Goal: Navigation & Orientation: Understand site structure

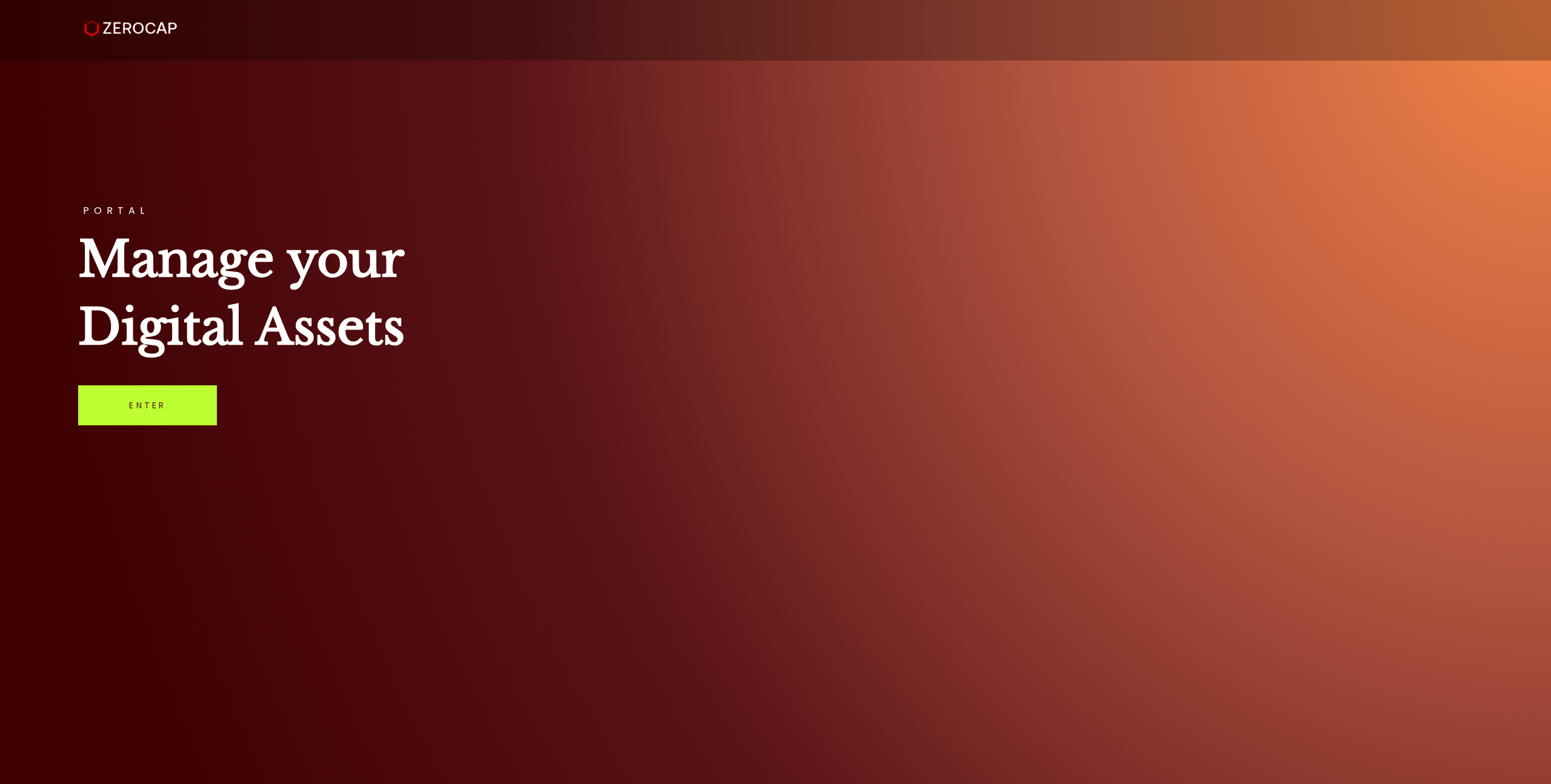
click at [164, 415] on link "Enter" at bounding box center [147, 405] width 139 height 40
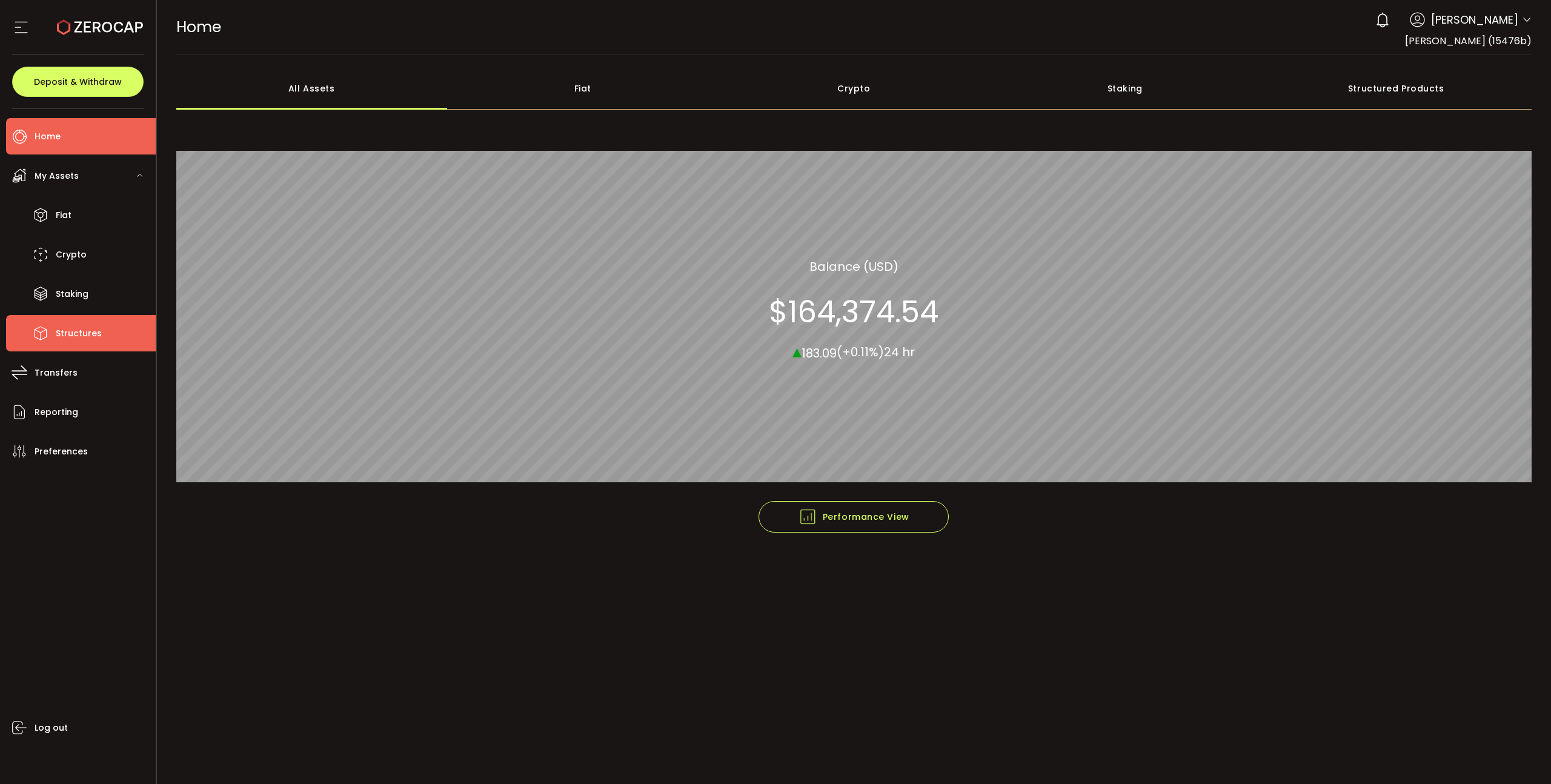
click at [59, 320] on li "Structures" at bounding box center [81, 333] width 150 height 37
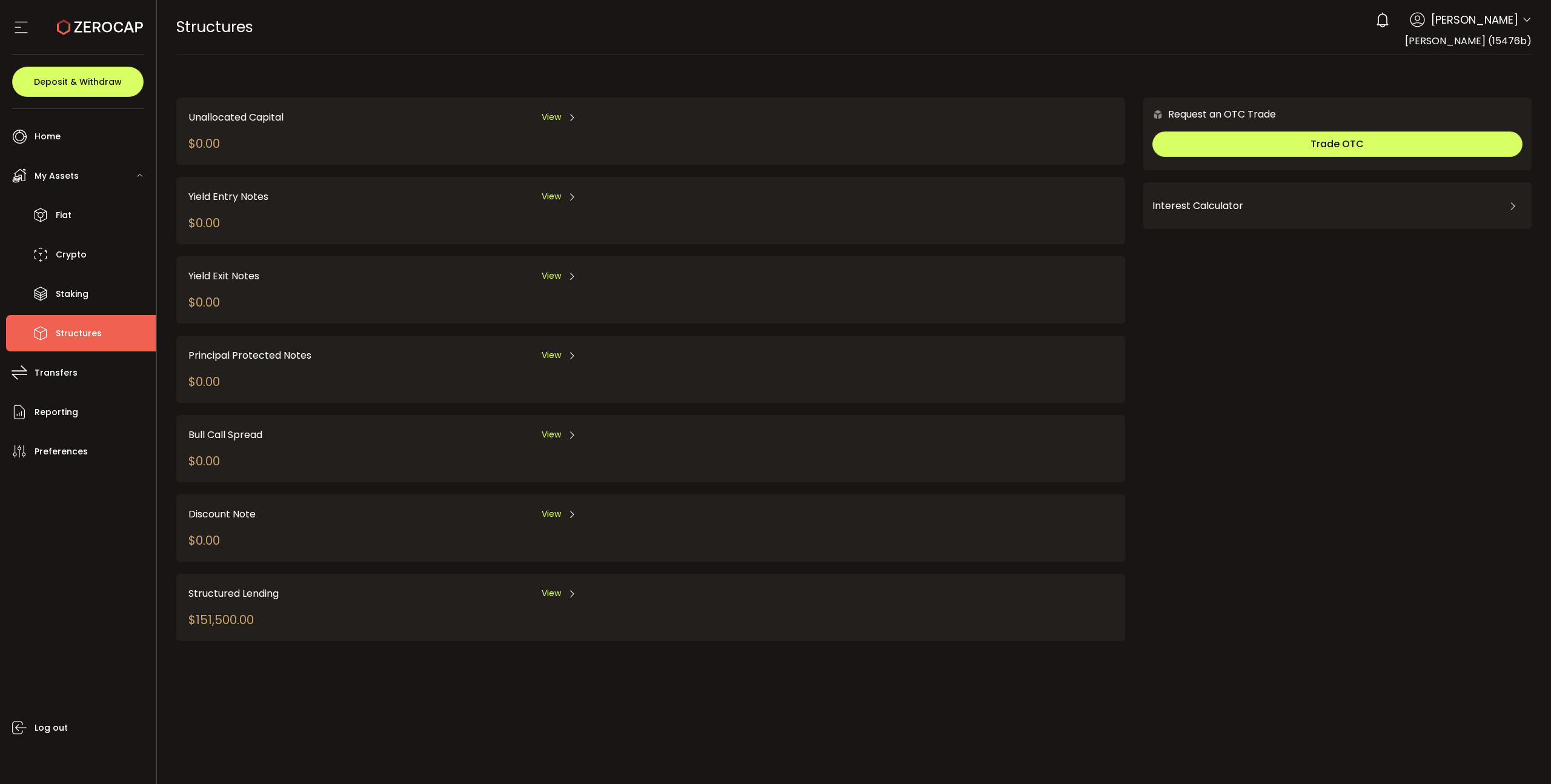
drag, startPoint x: 220, startPoint y: 615, endPoint x: 214, endPoint y: 614, distance: 6.1
click at [220, 615] on div "$151,500.00" at bounding box center [221, 620] width 66 height 18
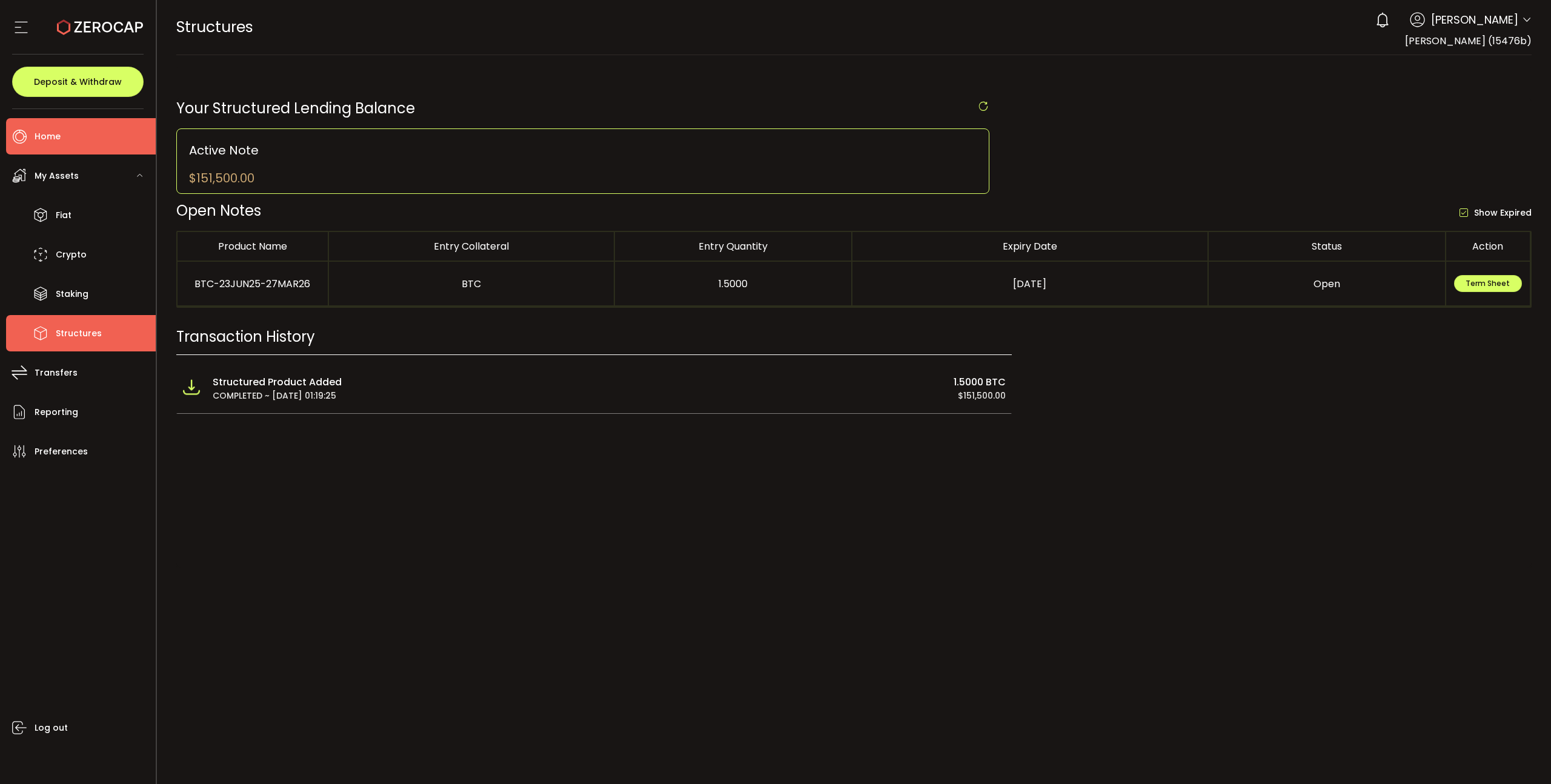
click at [68, 142] on li "Home" at bounding box center [81, 136] width 150 height 37
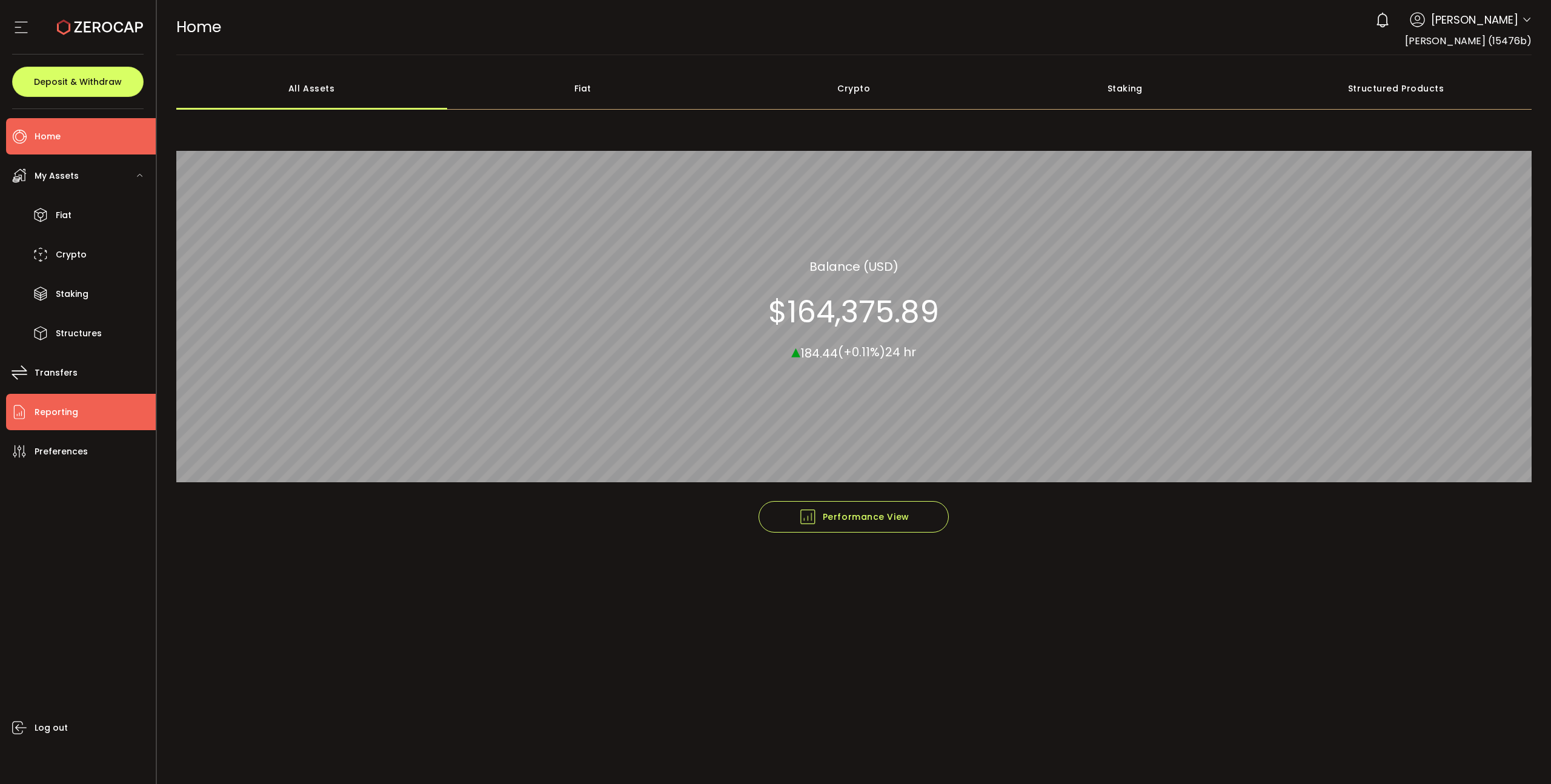
click at [63, 393] on ul "Home Trading My Assets Fiat Crypto Staking Structures Transfers Reporting Prefe…" at bounding box center [77, 446] width 155 height 675
click at [57, 404] on span "Reporting" at bounding box center [56, 412] width 44 height 17
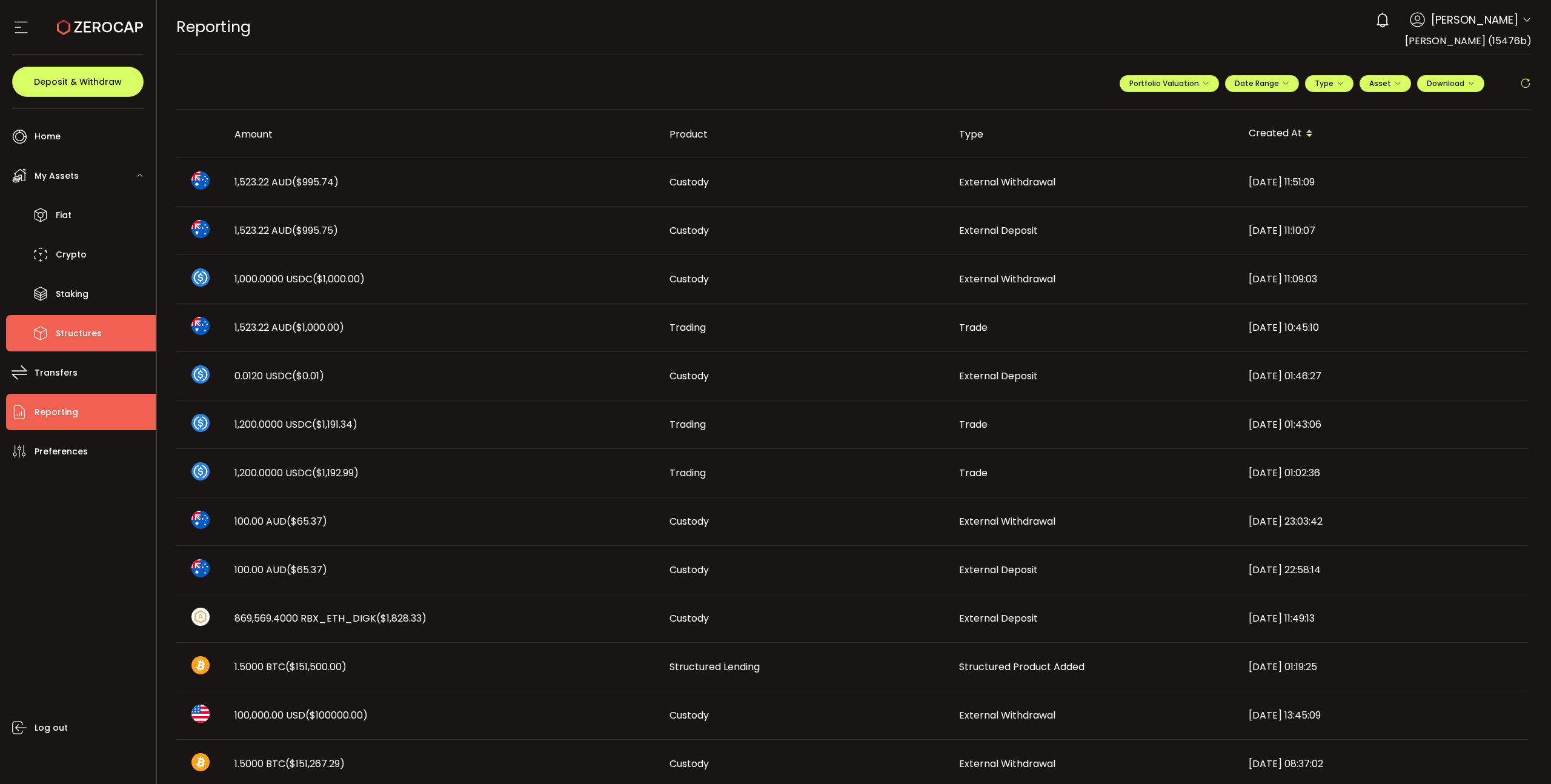
click at [83, 335] on span "Structures" at bounding box center [78, 333] width 46 height 17
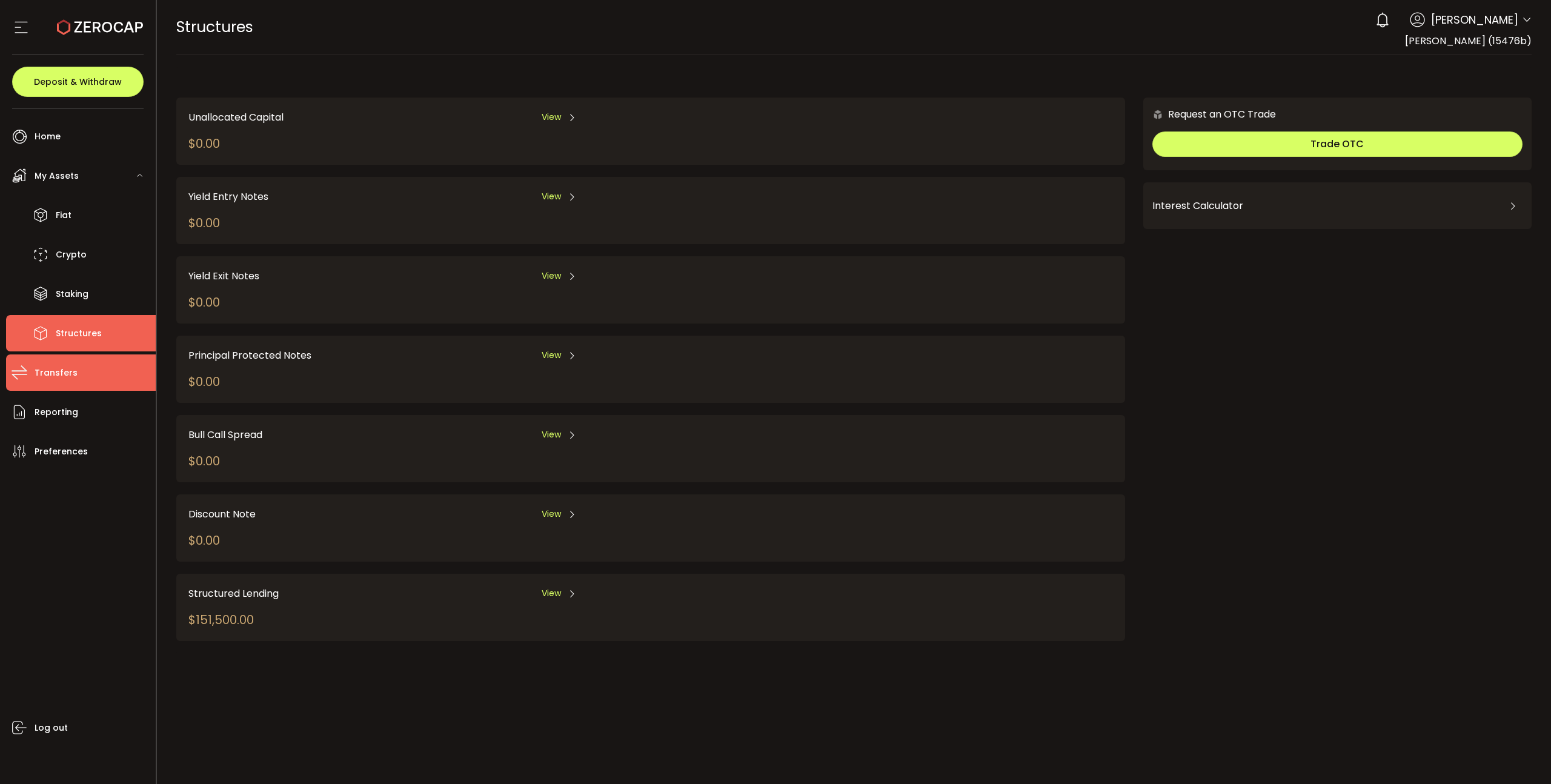
click at [68, 366] on span "Transfers" at bounding box center [56, 372] width 43 height 17
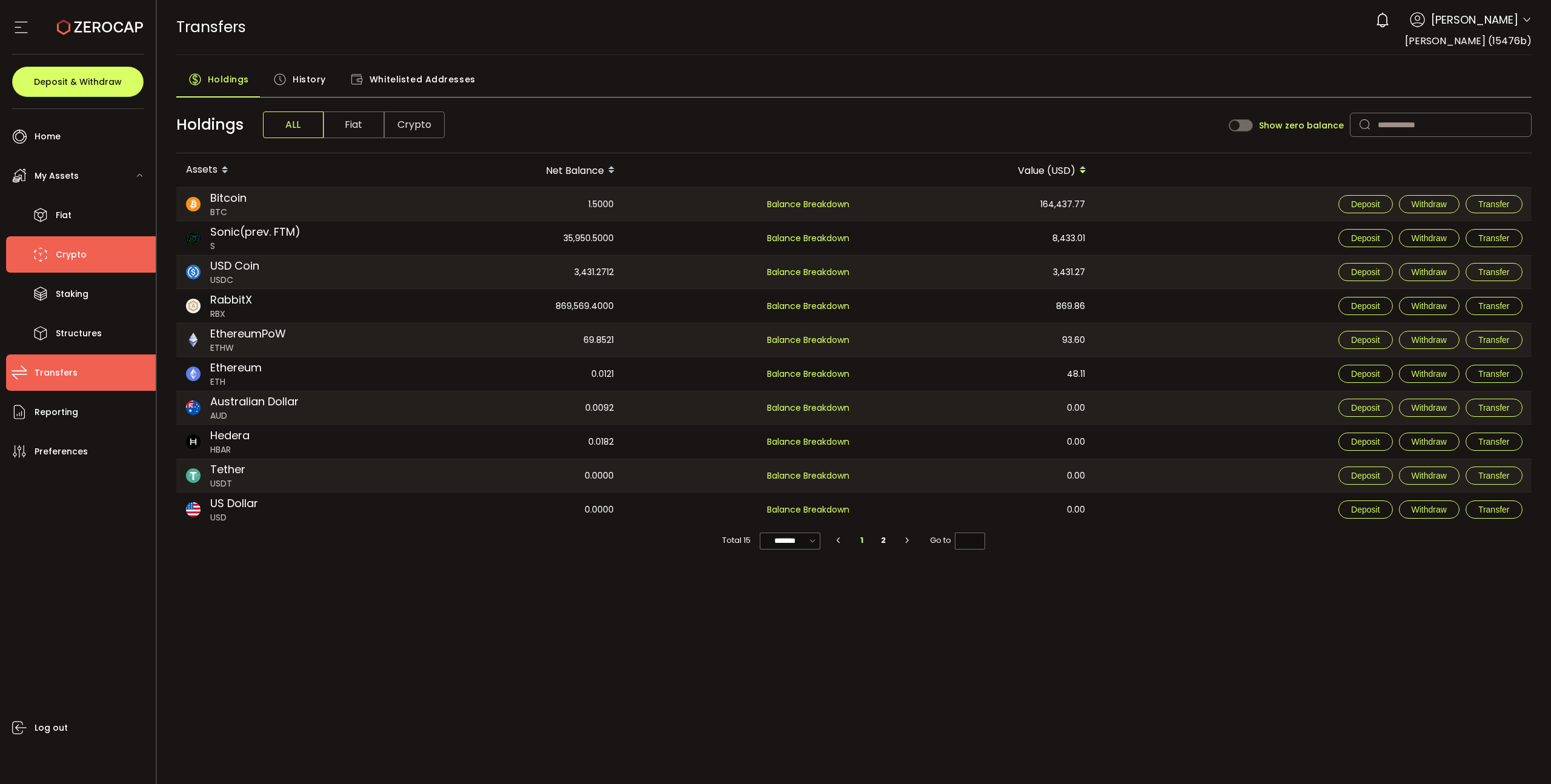
click at [82, 261] on span "Crypto" at bounding box center [71, 254] width 31 height 17
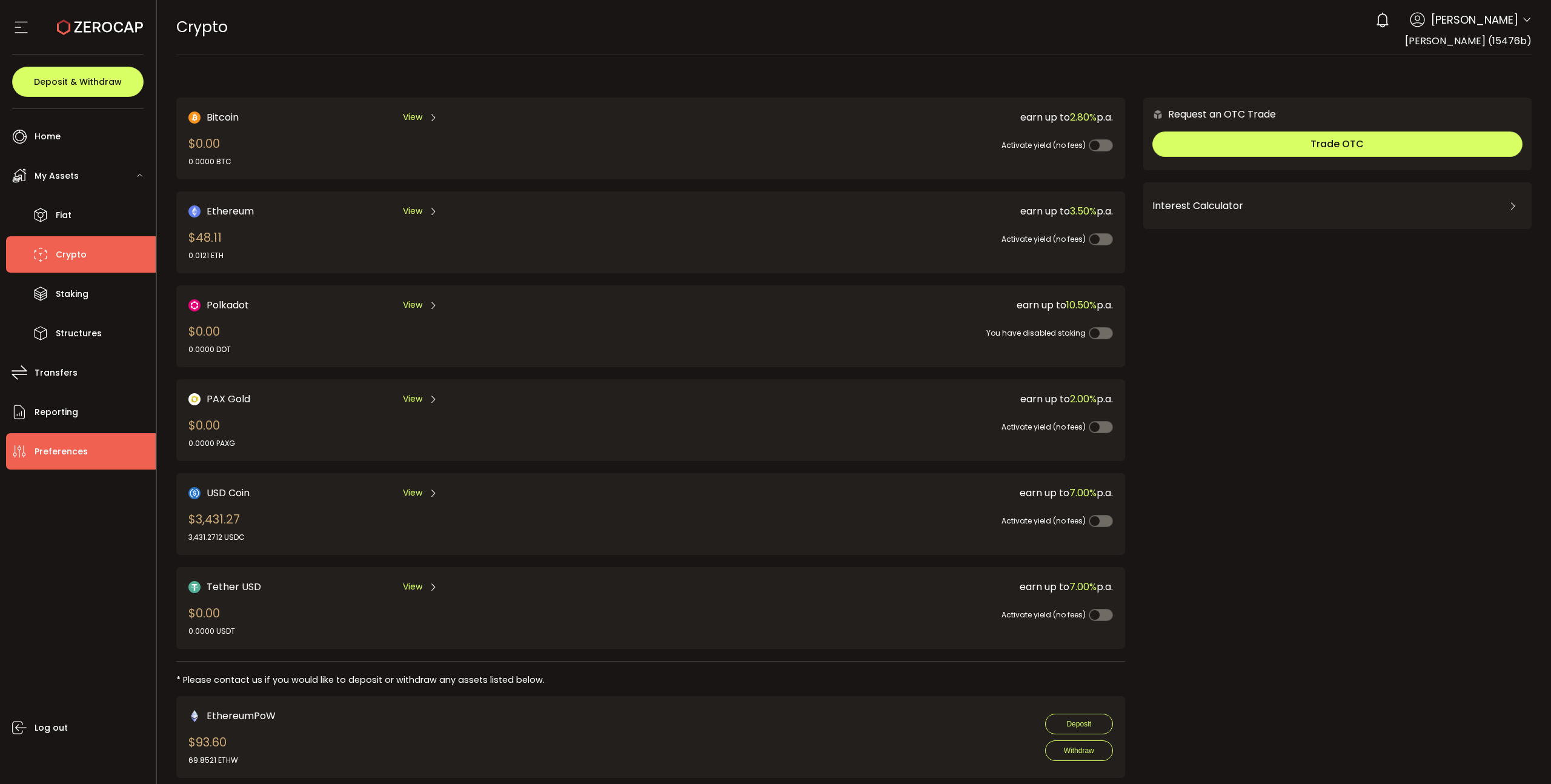
drag, startPoint x: 91, startPoint y: 455, endPoint x: 81, endPoint y: 453, distance: 10.2
click at [91, 455] on li "Preferences" at bounding box center [81, 452] width 150 height 37
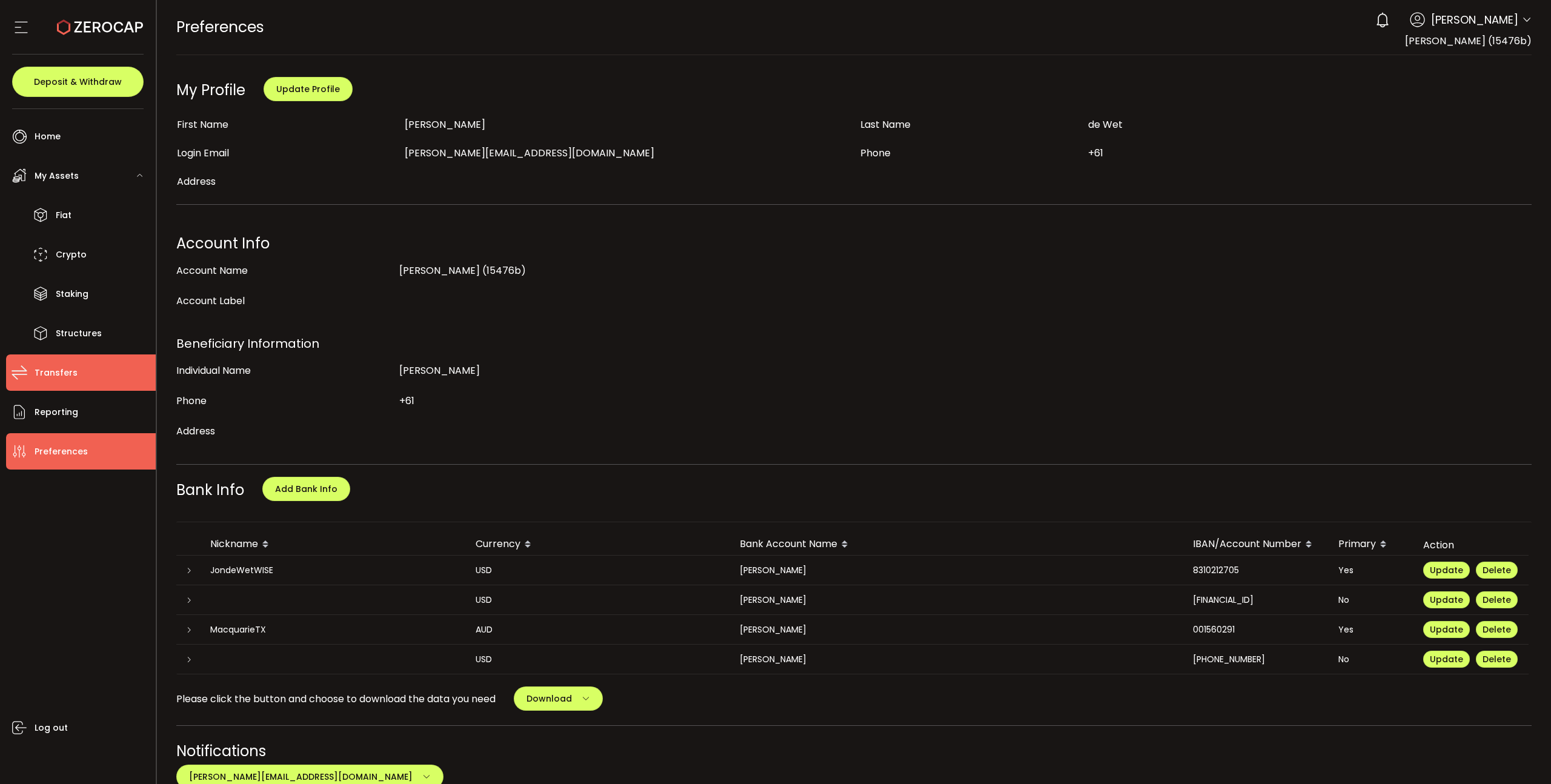
click at [66, 385] on li "Transfers" at bounding box center [81, 373] width 150 height 37
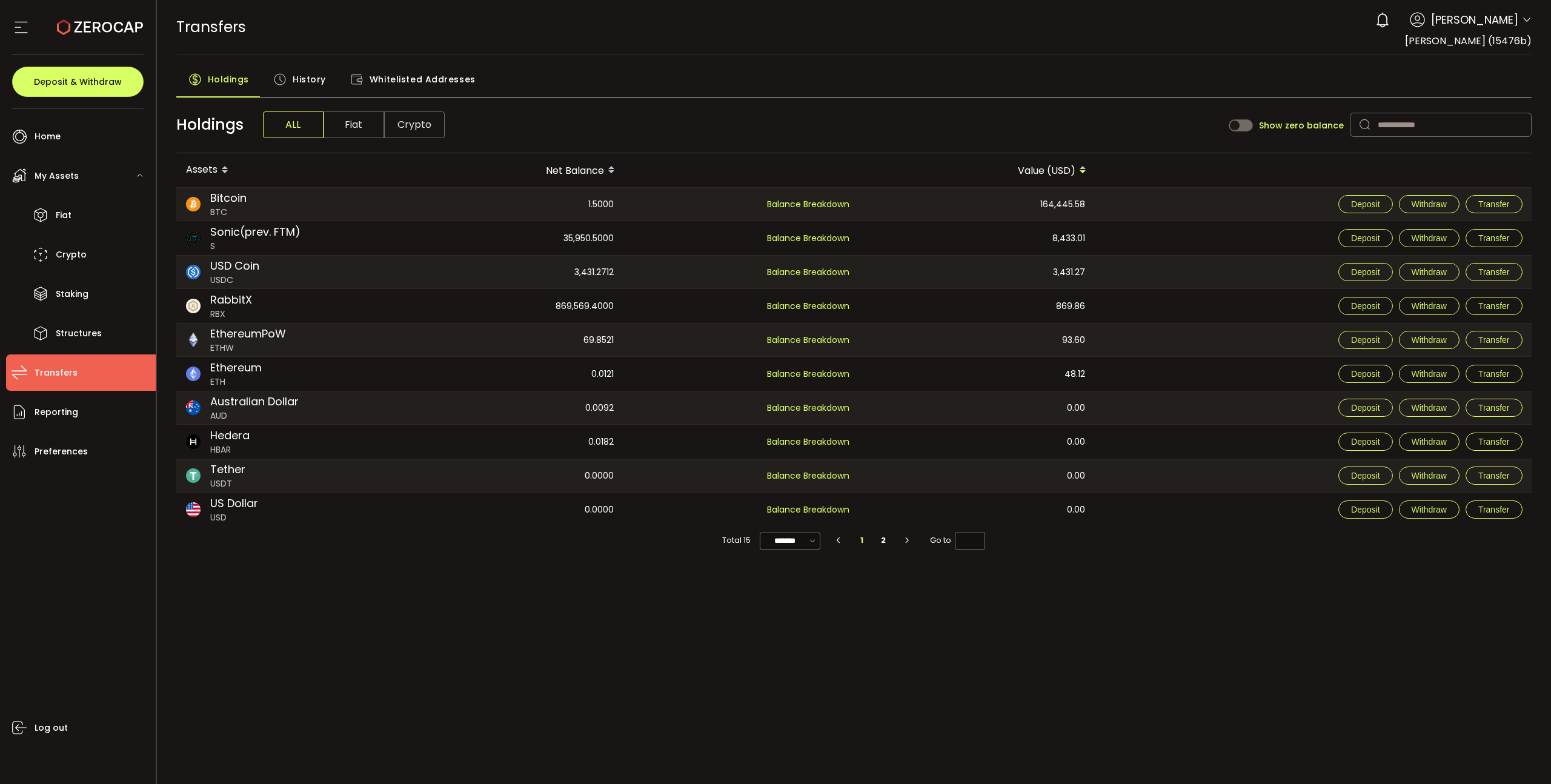
click at [424, 77] on span "Whitelisted Addresses" at bounding box center [423, 79] width 106 height 24
